Goal: Task Accomplishment & Management: Use online tool/utility

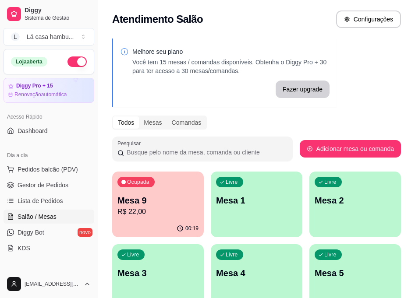
click at [185, 195] on div "Ocupada Mesa 9 R$ 22,00" at bounding box center [158, 196] width 92 height 49
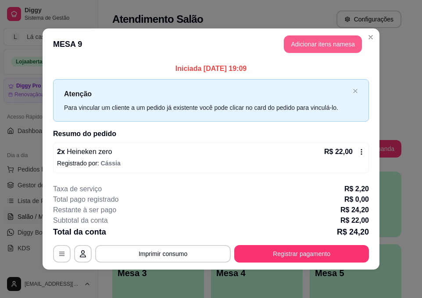
click at [341, 46] on button "Adicionar itens na mesa" at bounding box center [323, 45] width 78 height 18
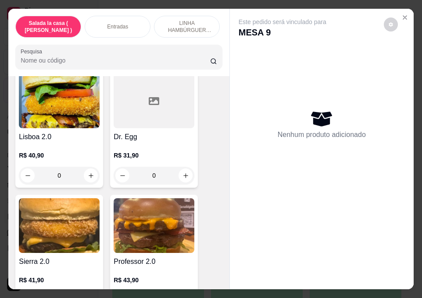
click at [231, 138] on div "Este pedido será vinculado para MESA 9 Nenhum produto adicionado" at bounding box center [322, 142] width 184 height 266
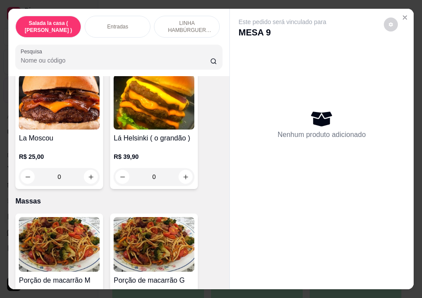
scroll to position [3616, 0]
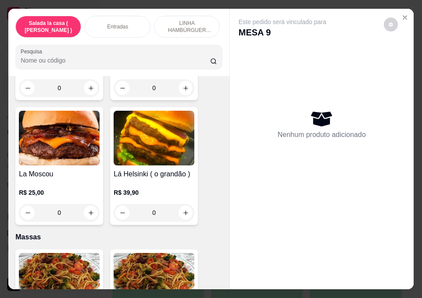
click at [89, 204] on div "0" at bounding box center [59, 213] width 81 height 18
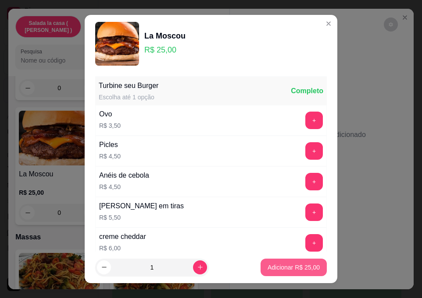
click at [282, 268] on p "Adicionar R$ 25,00" at bounding box center [293, 267] width 52 height 9
type input "1"
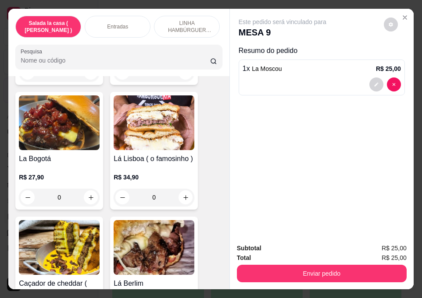
scroll to position [2447, 0]
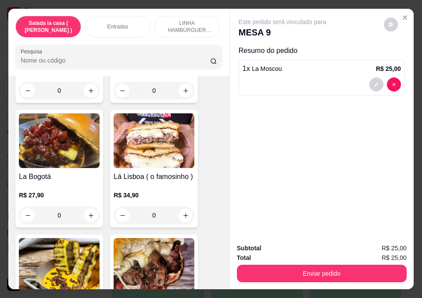
click at [178, 207] on div "0" at bounding box center [154, 216] width 81 height 18
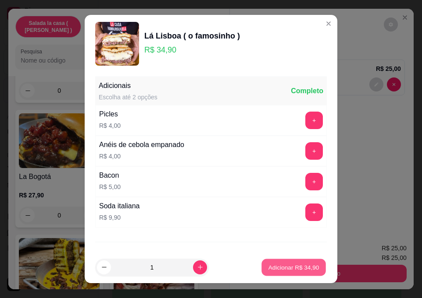
click at [288, 262] on button "Adicionar R$ 34,90" at bounding box center [293, 267] width 64 height 17
type input "1"
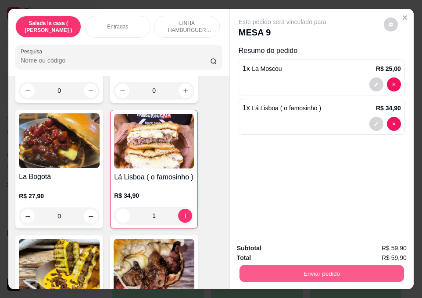
click at [336, 271] on button "Enviar pedido" at bounding box center [321, 273] width 164 height 17
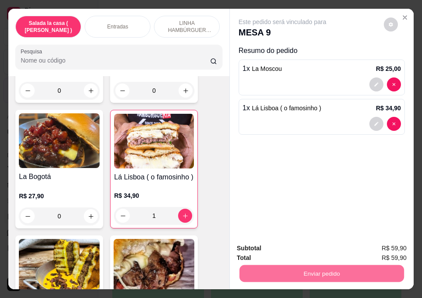
click at [322, 251] on button "Registrar cliente" at bounding box center [325, 249] width 58 height 17
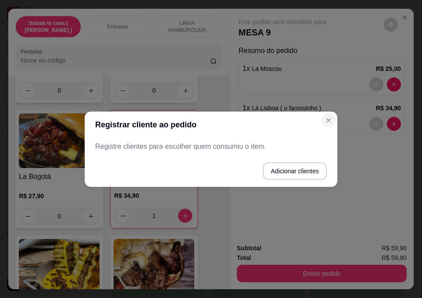
drag, startPoint x: 327, startPoint y: 111, endPoint x: 326, endPoint y: 118, distance: 7.1
click at [326, 118] on section "Registrar cliente ao pedido Registre clientes para escolher quem consumiu o ite…" at bounding box center [211, 149] width 252 height 75
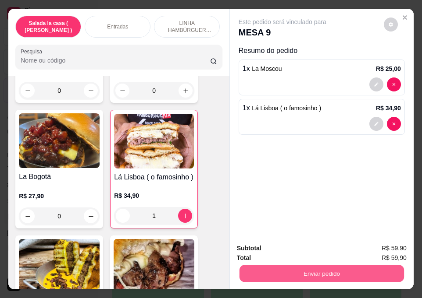
click at [313, 272] on button "Enviar pedido" at bounding box center [321, 273] width 164 height 17
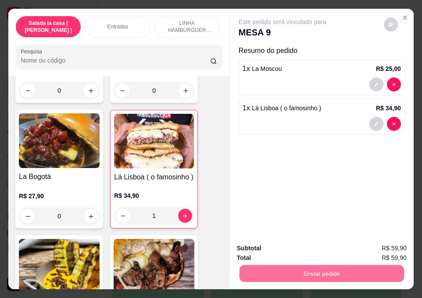
click at [399, 249] on button "Enviar pedido" at bounding box center [384, 249] width 50 height 17
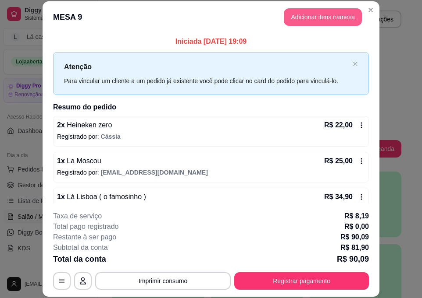
click at [315, 16] on button "Adicionar itens na mesa" at bounding box center [323, 17] width 78 height 18
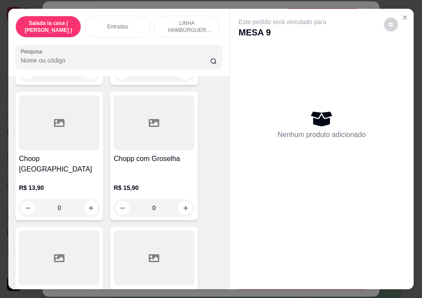
scroll to position [7520, 0]
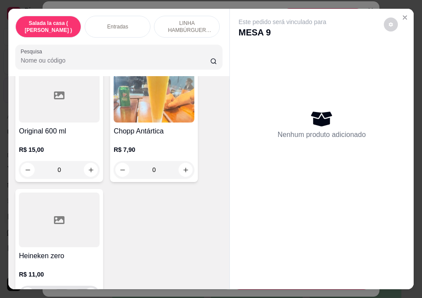
click at [89, 292] on icon "increase-product-quantity" at bounding box center [91, 295] width 7 height 7
type input "1"
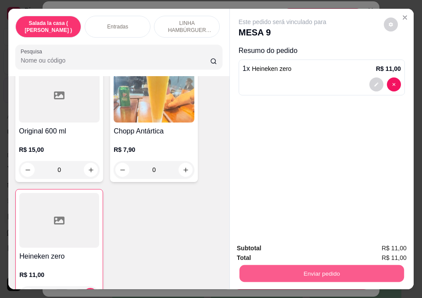
click at [316, 275] on button "Enviar pedido" at bounding box center [321, 273] width 164 height 17
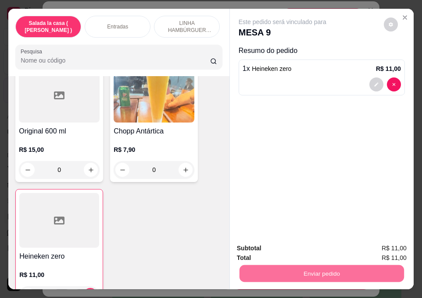
click at [395, 245] on button "Enviar pedido" at bounding box center [384, 249] width 50 height 17
